Goal: Find contact information: Find contact information

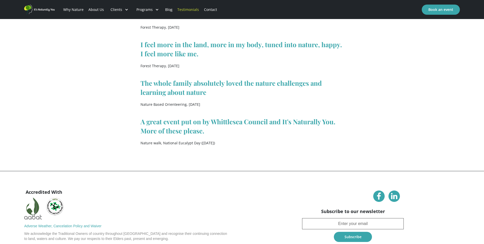
scroll to position [404, 0]
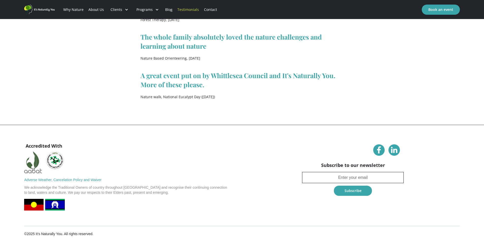
click at [331, 179] on input "Newsletter" at bounding box center [353, 177] width 102 height 11
click at [362, 179] on input "Newsletter" at bounding box center [353, 177] width 102 height 11
click at [349, 178] on input "Newsletter" at bounding box center [353, 177] width 102 height 11
click at [338, 177] on input "Newsletter" at bounding box center [353, 177] width 102 height 11
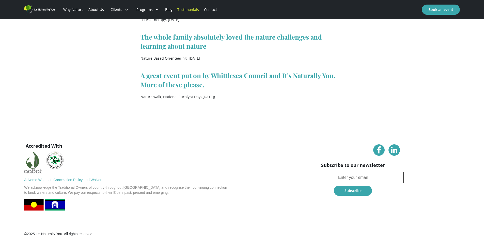
click at [351, 176] on input "Newsletter" at bounding box center [353, 177] width 102 height 11
click at [347, 178] on input "Newsletter" at bounding box center [353, 177] width 102 height 11
click at [339, 178] on input "mm" at bounding box center [353, 177] width 102 height 11
click at [354, 179] on input "mm" at bounding box center [353, 177] width 102 height 11
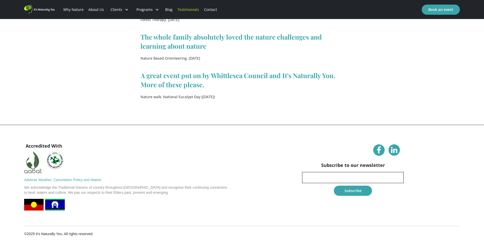
drag, startPoint x: 357, startPoint y: 178, endPoint x: 359, endPoint y: 172, distance: 6.2
click at [357, 177] on input "mm" at bounding box center [353, 177] width 102 height 11
click at [325, 179] on input "mmmnn" at bounding box center [353, 177] width 102 height 11
drag, startPoint x: 325, startPoint y: 179, endPoint x: 294, endPoint y: 178, distance: 30.3
click at [294, 178] on div "Accredited With Adverse Weather, Cancelation Policy and Waiver We acknowledge t…" at bounding box center [242, 176] width 436 height 70
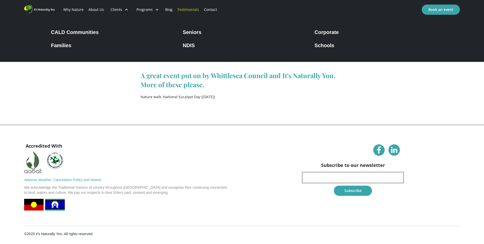
type input "mana"
click at [125, 8] on div at bounding box center [127, 10] width 4 height 4
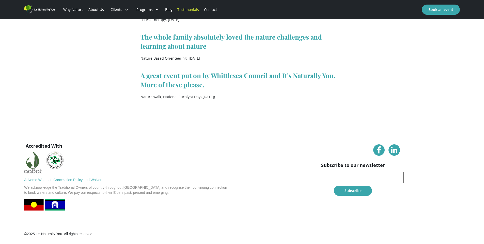
click at [125, 8] on div at bounding box center [127, 10] width 4 height 4
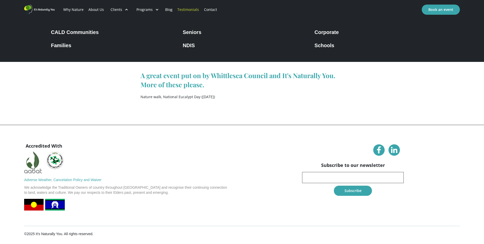
click at [117, 8] on div "Clients" at bounding box center [117, 9] width 12 height 5
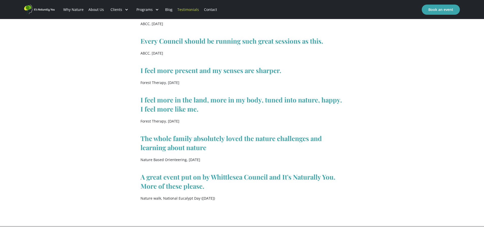
scroll to position [175, 0]
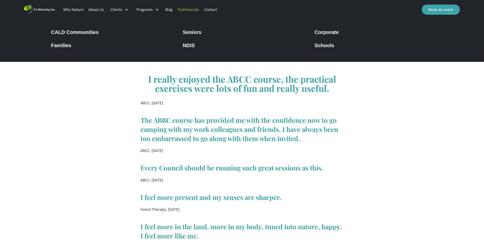
click at [126, 10] on div at bounding box center [127, 10] width 4 height 4
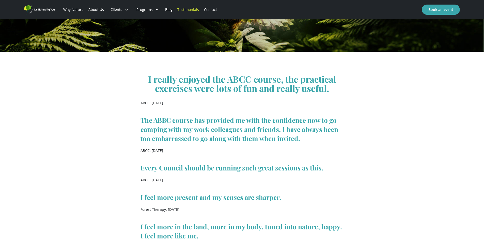
click at [123, 8] on div "Clients" at bounding box center [119, 9] width 26 height 17
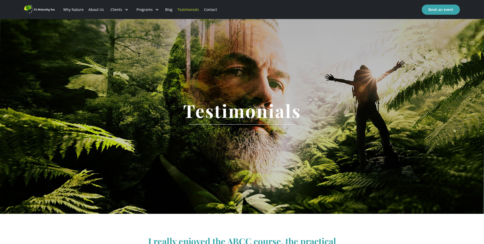
scroll to position [0, 0]
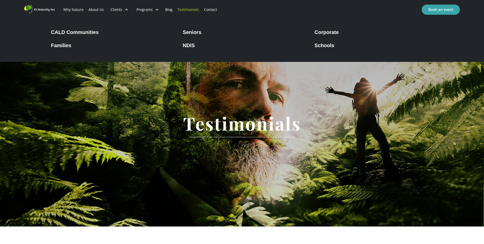
click at [111, 10] on div "Clients" at bounding box center [117, 9] width 12 height 5
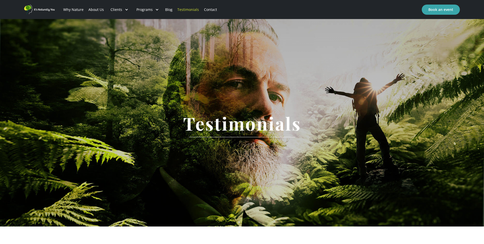
click at [113, 10] on div "Clients" at bounding box center [117, 9] width 12 height 5
click at [67, 6] on link "Why Nature" at bounding box center [73, 9] width 25 height 17
click at [67, 9] on link "Why Nature" at bounding box center [73, 9] width 25 height 17
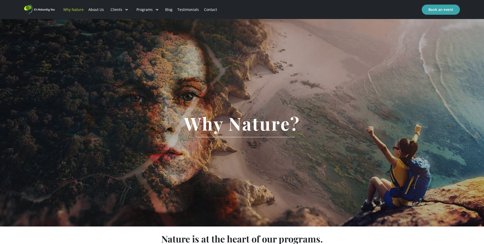
click at [94, 7] on link "About Us" at bounding box center [96, 9] width 20 height 17
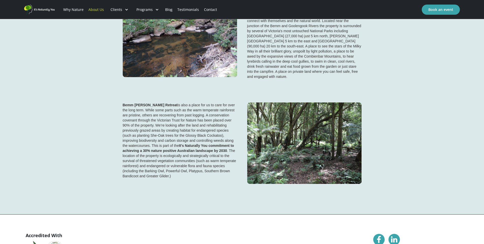
scroll to position [1220, 0]
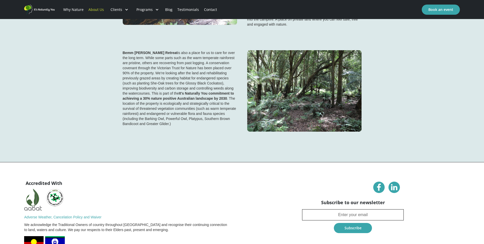
click at [356, 210] on input "Newsletter" at bounding box center [353, 215] width 102 height 11
click at [342, 210] on input "Newsletter" at bounding box center [353, 215] width 102 height 11
type input "m"
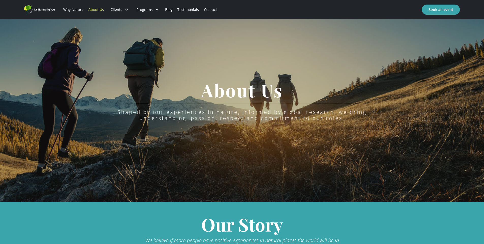
scroll to position [0, 0]
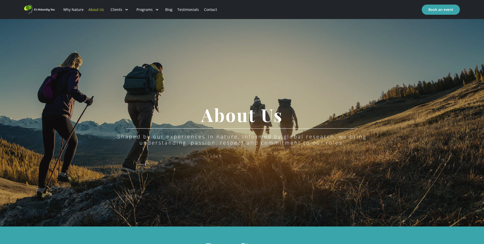
type input "manager@mMmmmmmma"
click at [209, 10] on link "Contact" at bounding box center [211, 9] width 18 height 17
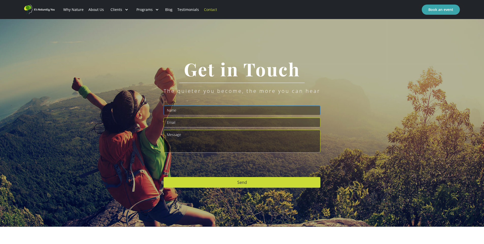
click at [185, 112] on input "Email Form" at bounding box center [242, 111] width 157 height 10
type input "p"
type input "1"
